Goal: Navigation & Orientation: Find specific page/section

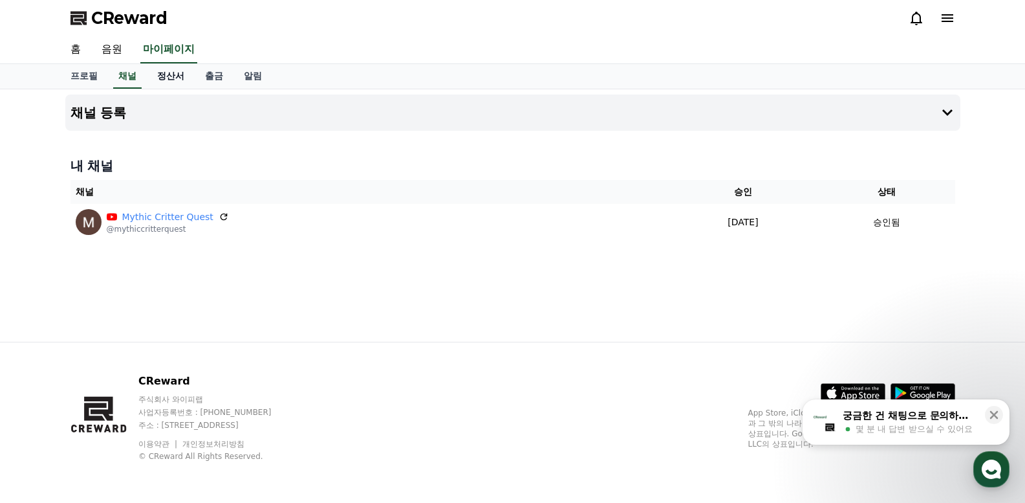
click at [169, 76] on link "정산서" at bounding box center [171, 76] width 48 height 25
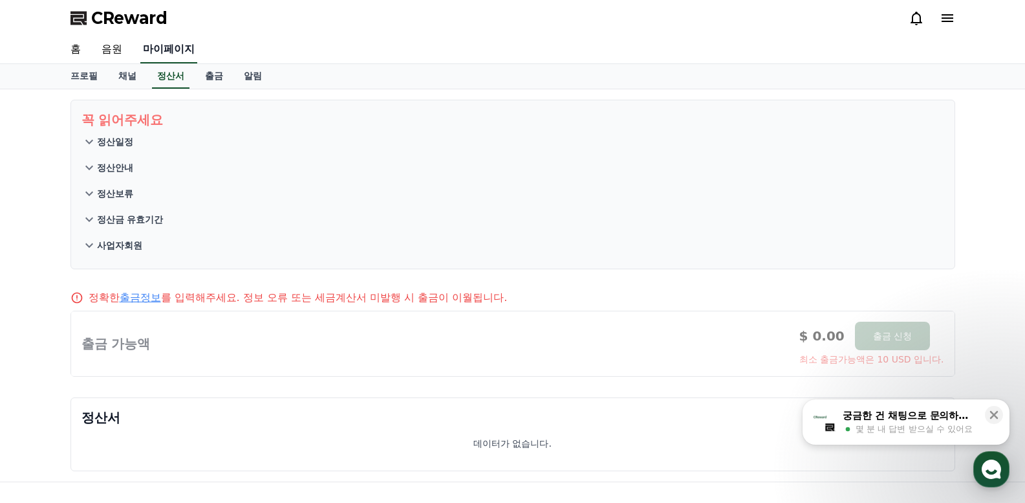
click at [174, 46] on link "마이페이지" at bounding box center [168, 49] width 57 height 27
select select "**********"
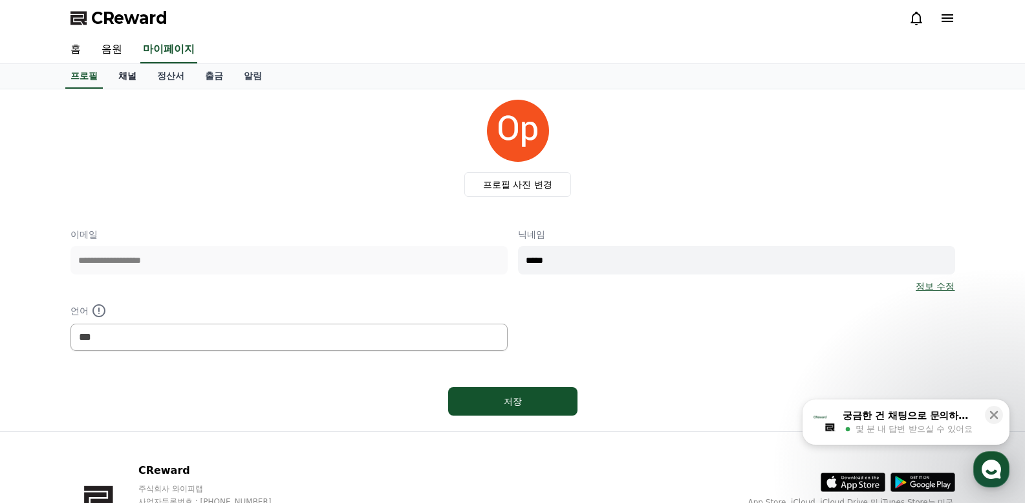
click at [122, 72] on link "채널" at bounding box center [127, 76] width 39 height 25
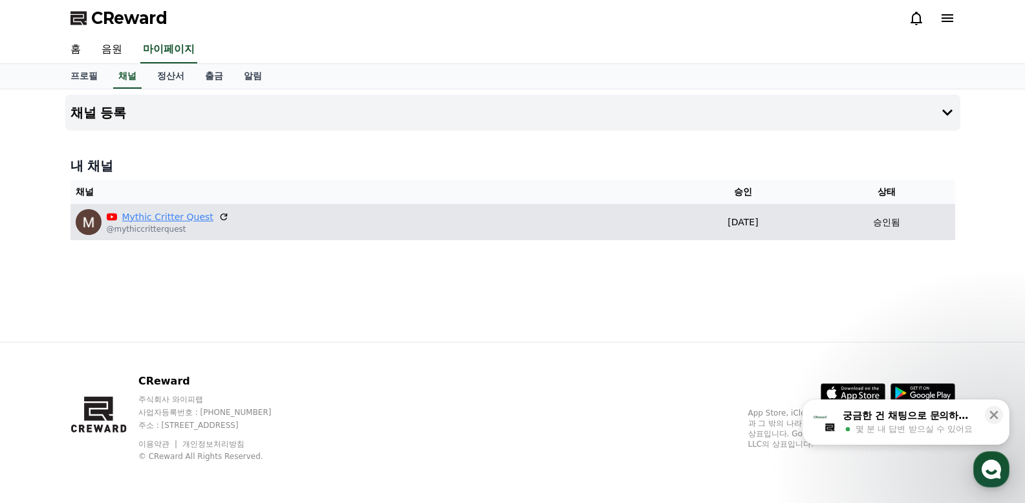
click at [146, 215] on link "Mythic Critter Quest" at bounding box center [167, 217] width 91 height 14
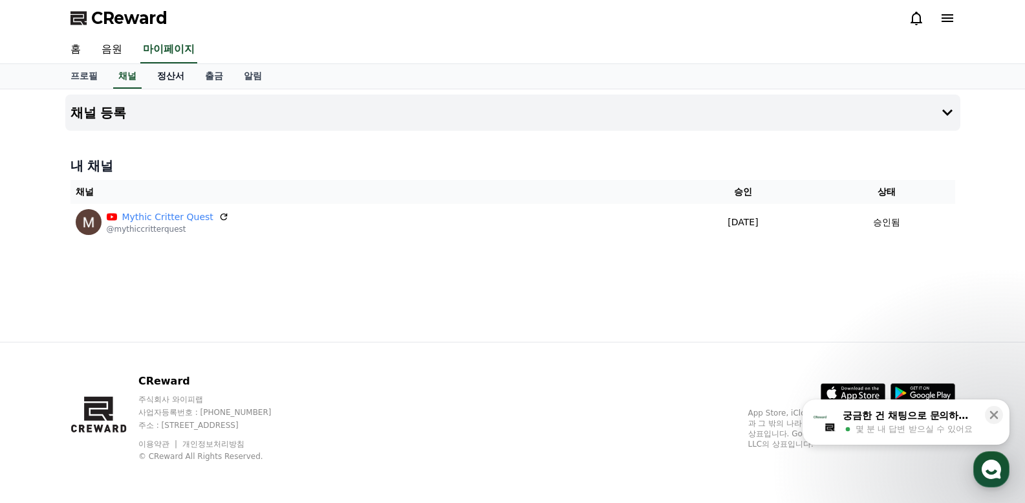
click at [177, 78] on link "정산서" at bounding box center [171, 76] width 48 height 25
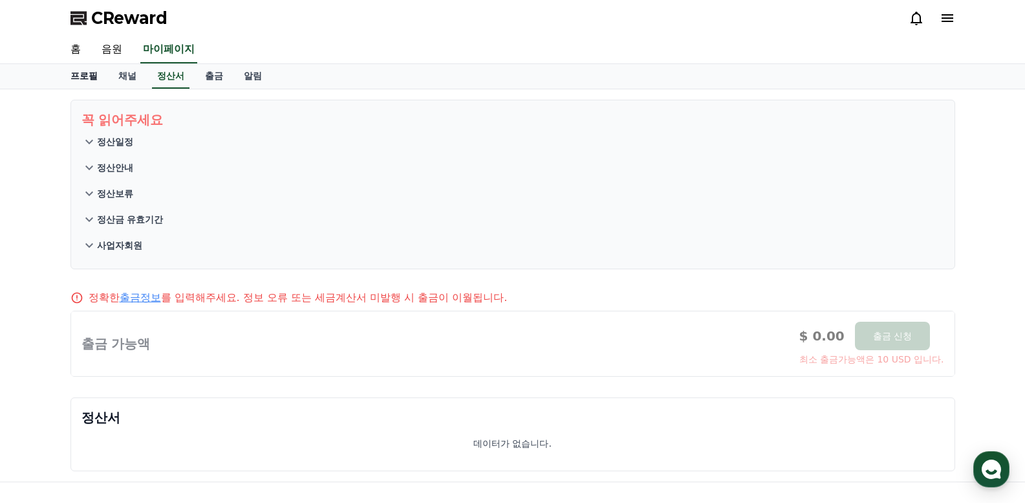
click at [88, 69] on link "프로필" at bounding box center [84, 76] width 48 height 25
select select "**********"
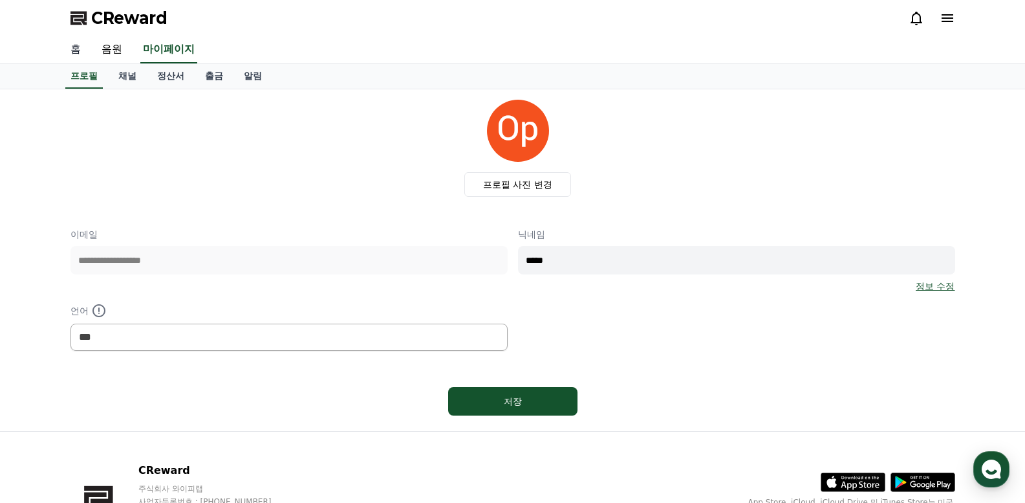
click at [67, 47] on link "홈" at bounding box center [75, 49] width 31 height 27
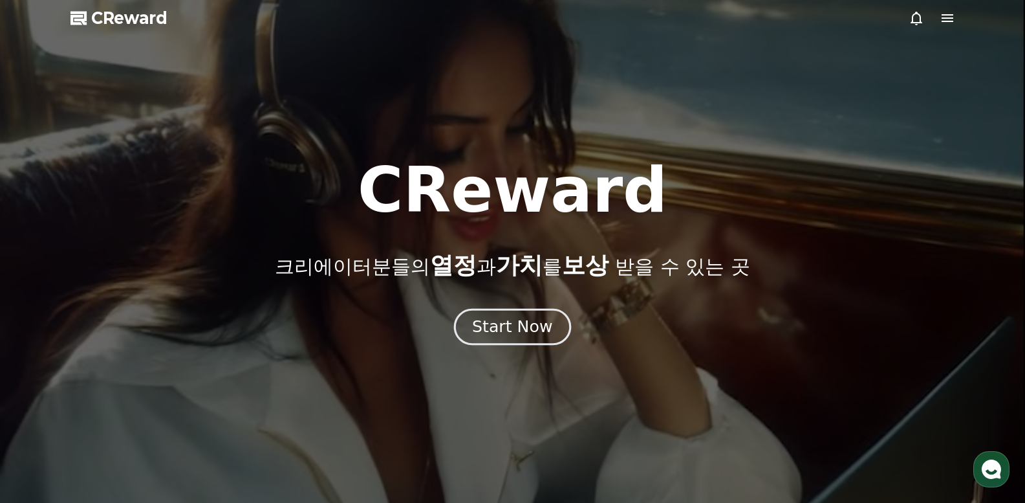
click at [485, 316] on div "Start Now" at bounding box center [512, 327] width 80 height 22
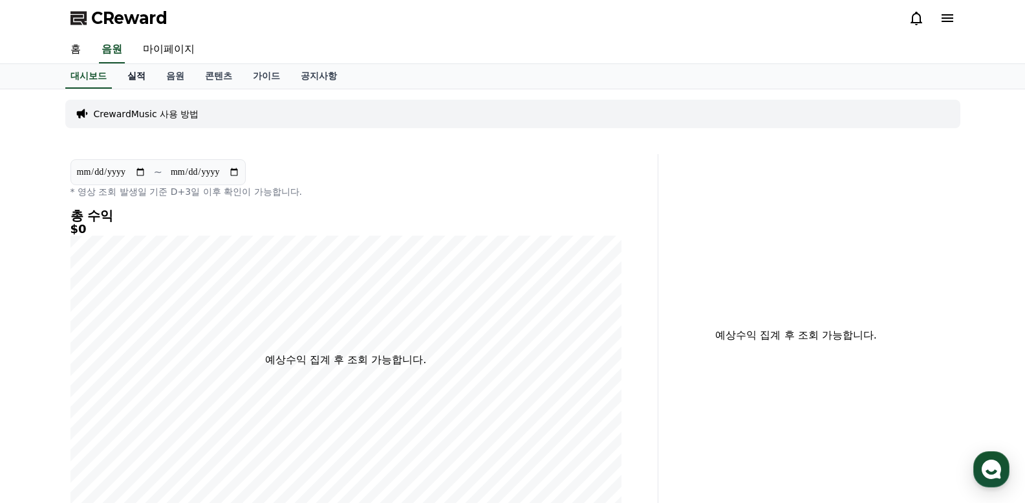
click at [142, 82] on link "실적" at bounding box center [136, 76] width 39 height 25
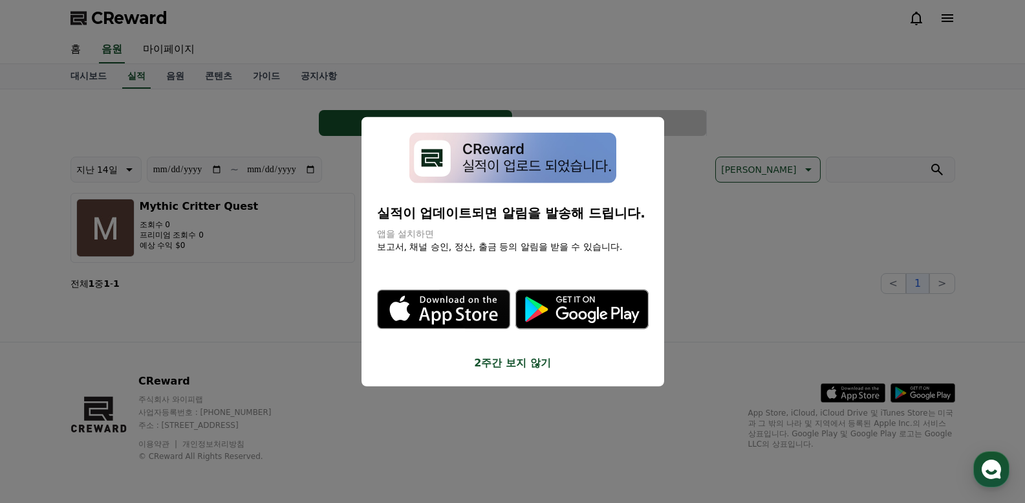
click at [516, 435] on button "close modal" at bounding box center [512, 251] width 1025 height 503
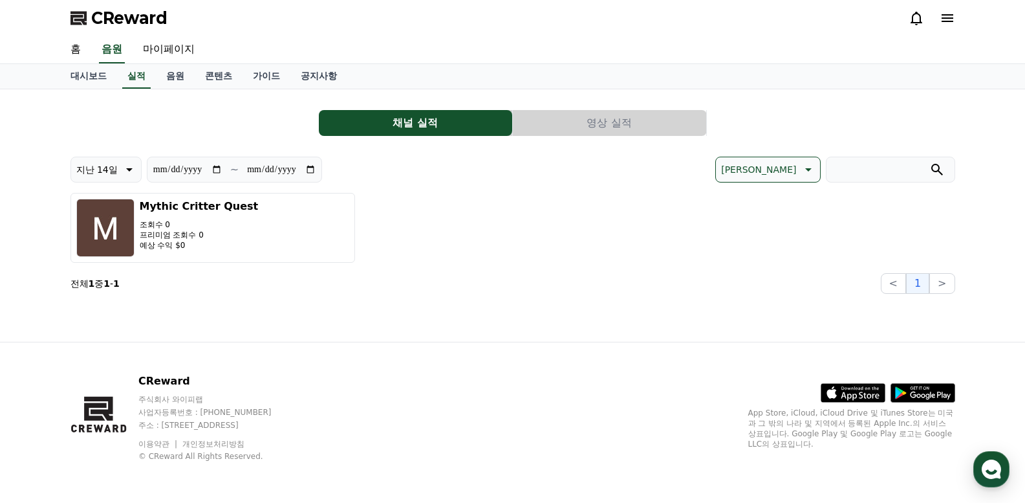
click at [593, 120] on button "영상 실적" at bounding box center [609, 123] width 193 height 26
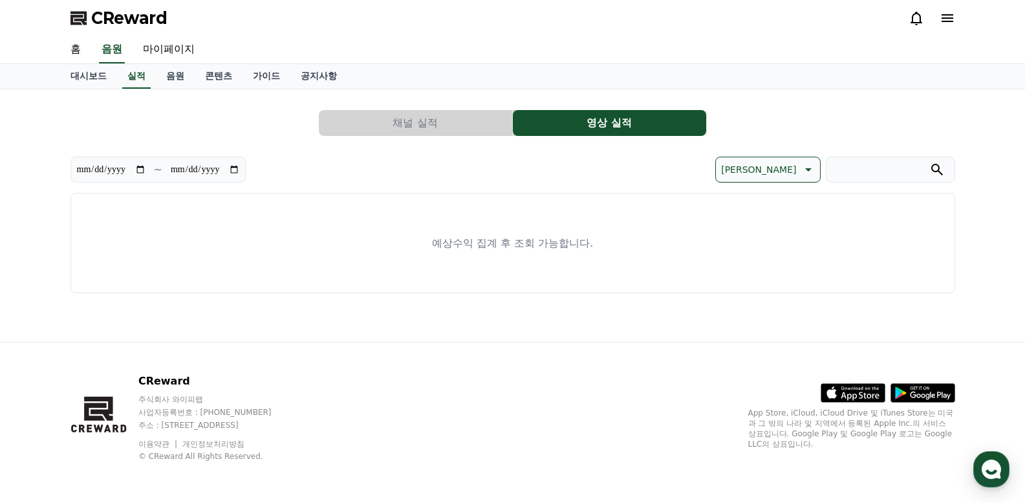
click at [983, 36] on div "홈 음원 마이페이지" at bounding box center [512, 50] width 1025 height 28
click at [263, 80] on link "가이드" at bounding box center [267, 76] width 48 height 25
